Goal: Find contact information: Find contact information

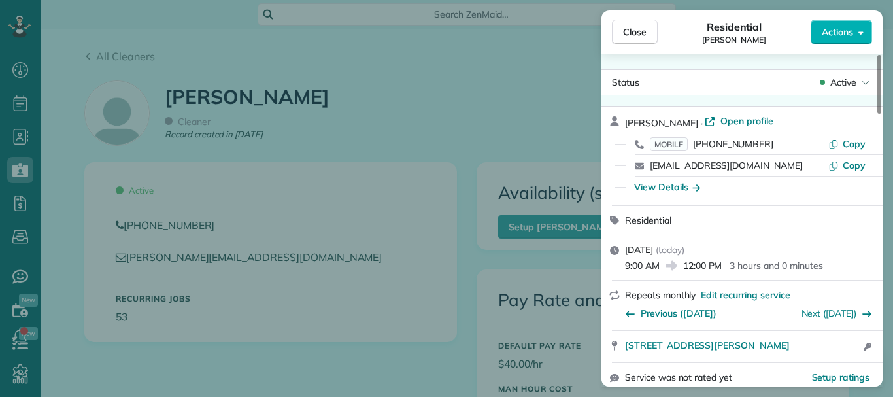
scroll to position [694, 0]
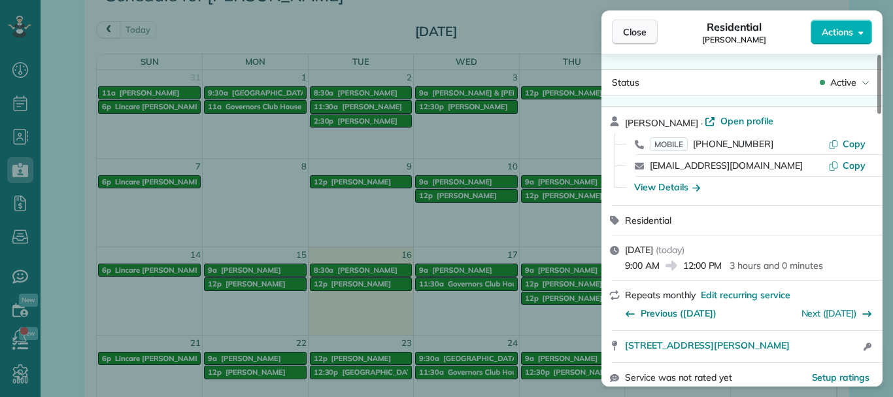
click at [626, 32] on span "Close" at bounding box center [635, 32] width 24 height 13
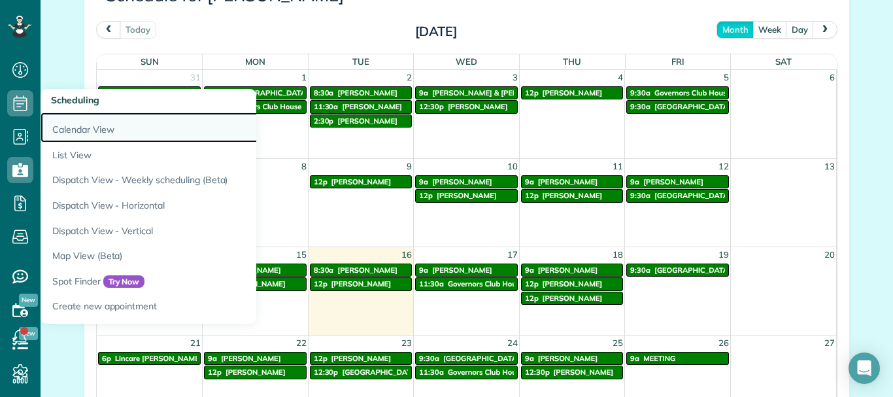
click at [52, 122] on link "Calendar View" at bounding box center [204, 127] width 327 height 30
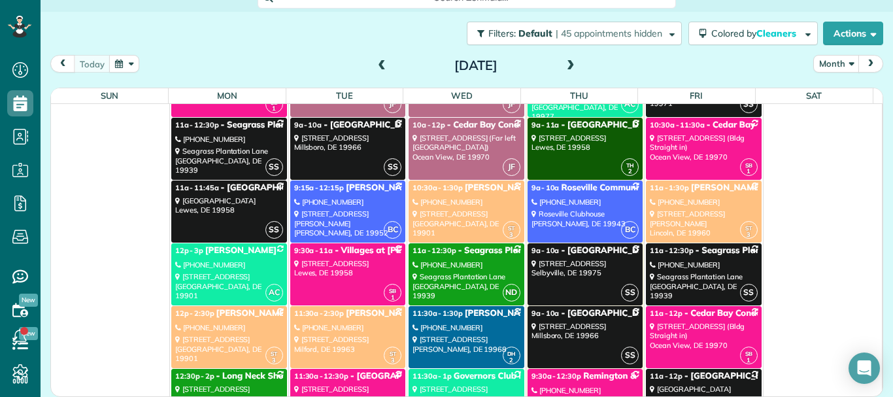
scroll to position [6073, 0]
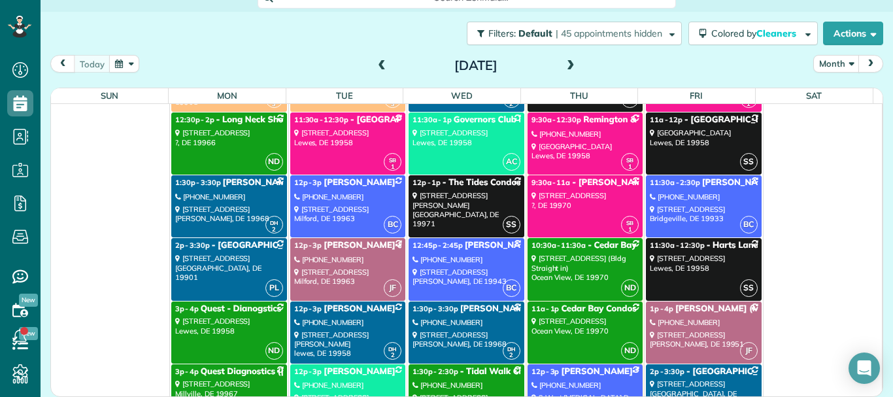
click at [679, 197] on div "[PHONE_NUMBER]" at bounding box center [704, 196] width 108 height 9
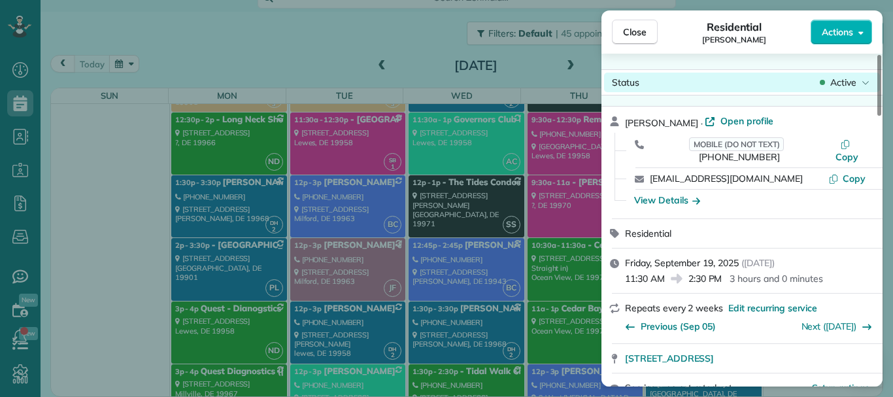
click at [860, 82] on div "Active" at bounding box center [844, 82] width 55 height 13
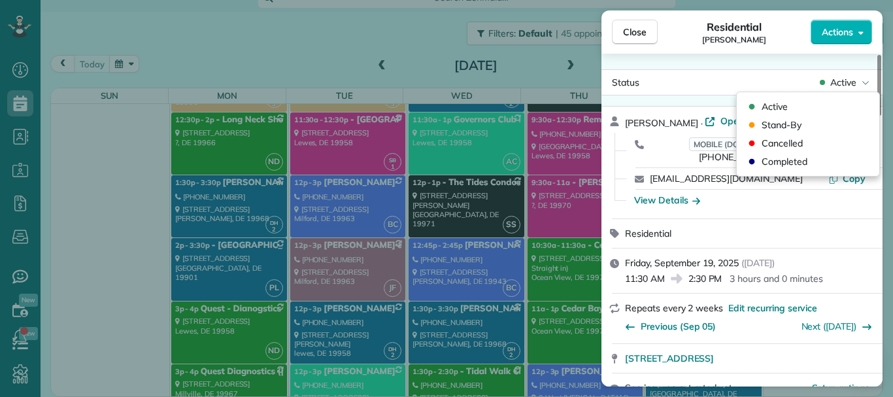
click at [698, 39] on div "Residential Keri Hignut" at bounding box center [734, 32] width 153 height 26
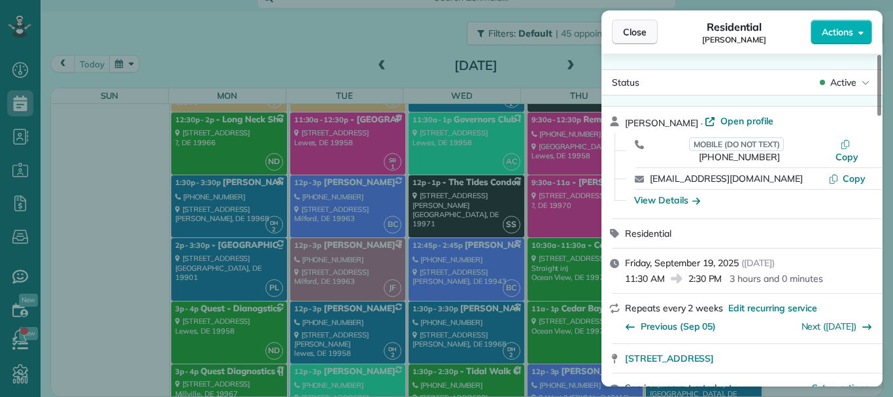
click at [621, 26] on button "Close" at bounding box center [635, 32] width 46 height 25
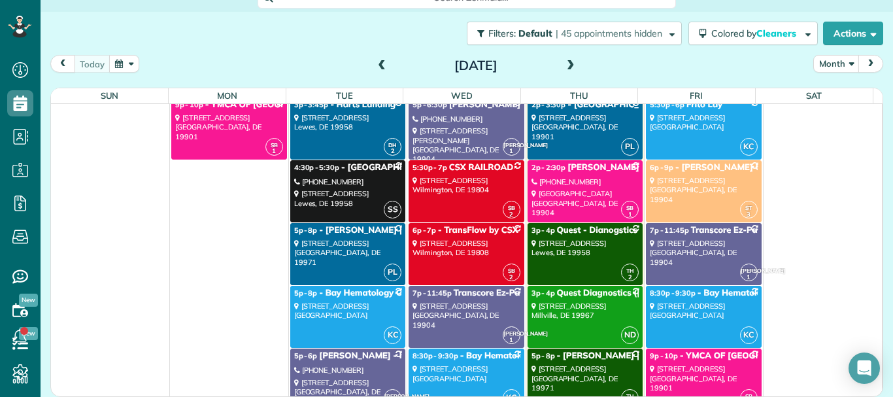
scroll to position [7099, 0]
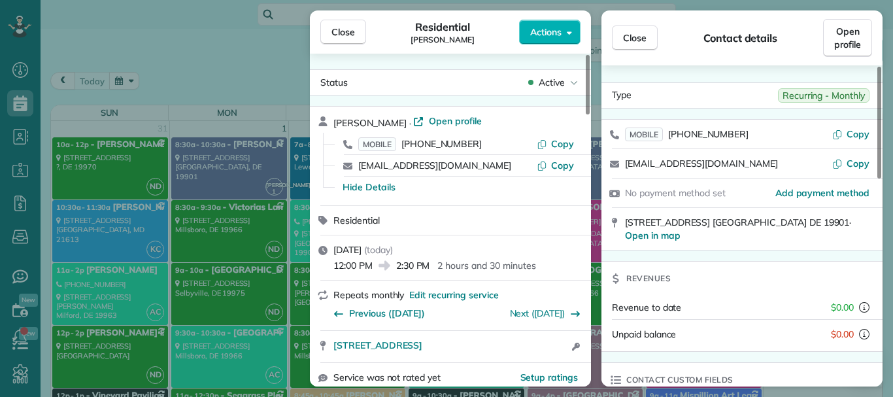
click at [648, 29] on button "Close" at bounding box center [635, 38] width 46 height 25
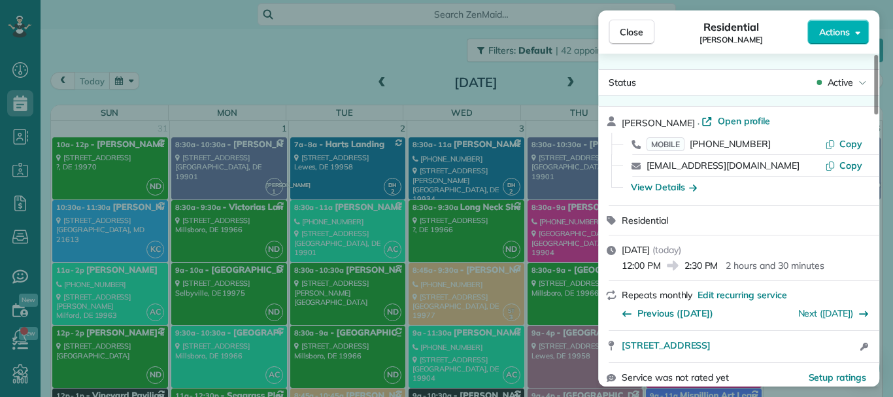
scroll to position [6289, 0]
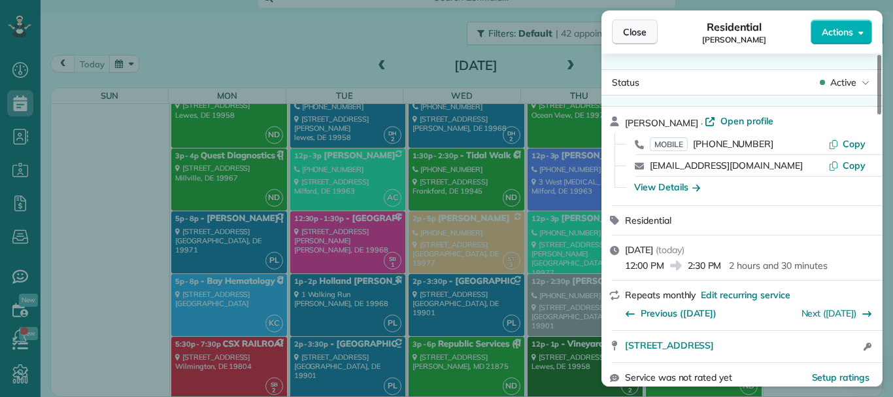
click at [648, 37] on button "Close" at bounding box center [635, 32] width 46 height 25
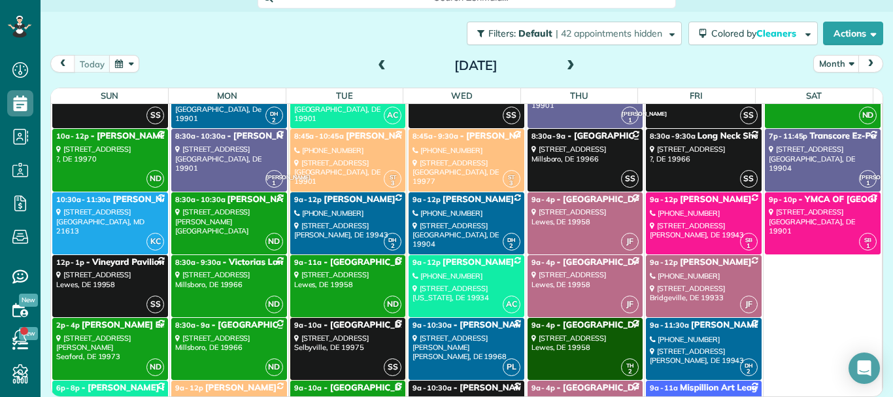
scroll to position [5191, 0]
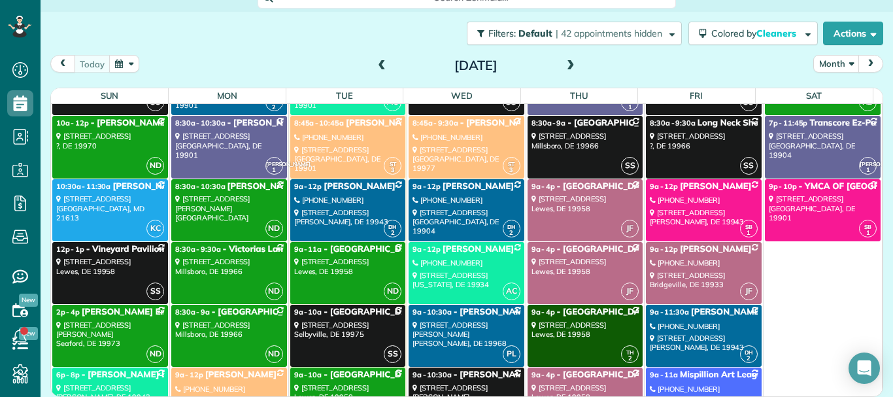
click at [679, 322] on div "[PHONE_NUMBER]" at bounding box center [704, 326] width 108 height 9
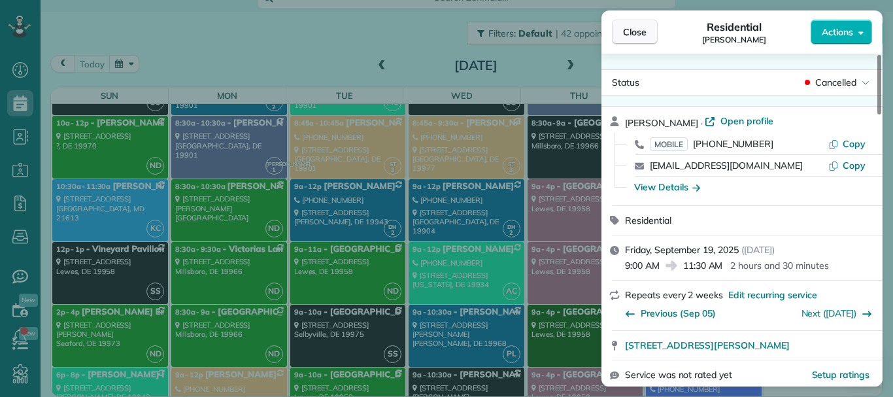
click at [635, 33] on span "Close" at bounding box center [635, 32] width 24 height 13
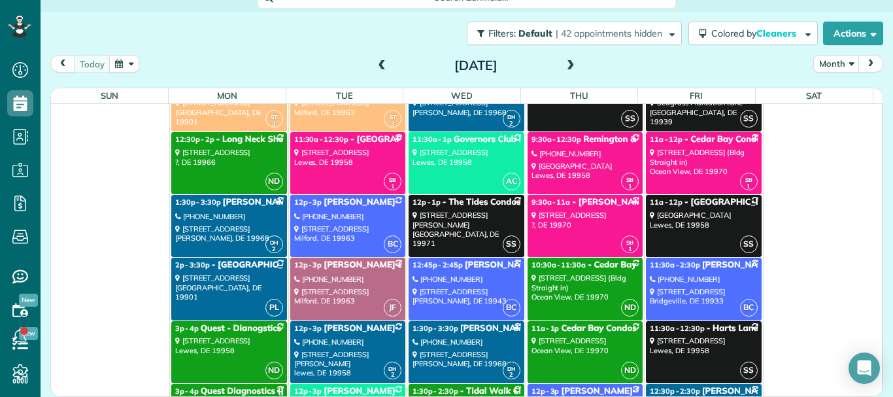
scroll to position [6080, 0]
